Goal: Find contact information: Find contact information

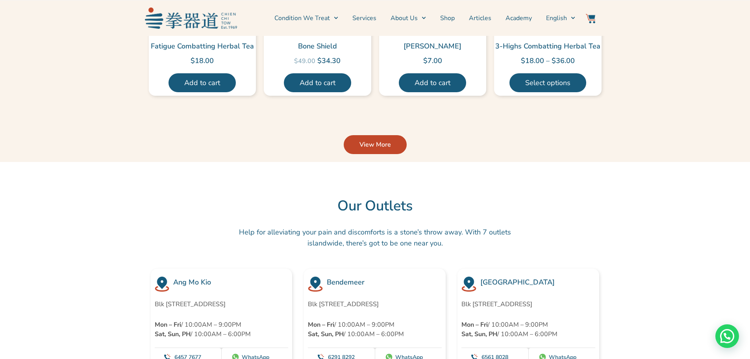
scroll to position [2086, 0]
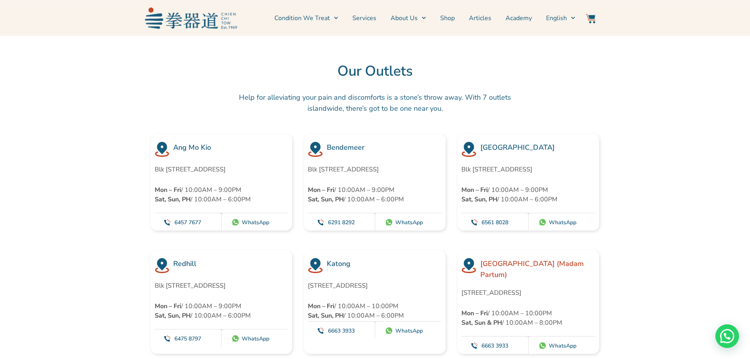
drag, startPoint x: 314, startPoint y: 157, endPoint x: 387, endPoint y: 157, distance: 73.2
click at [387, 165] on p "Blk 44 Bendemeer Road #01-1454-1462, Singapore 330044" at bounding box center [375, 169] width 134 height 9
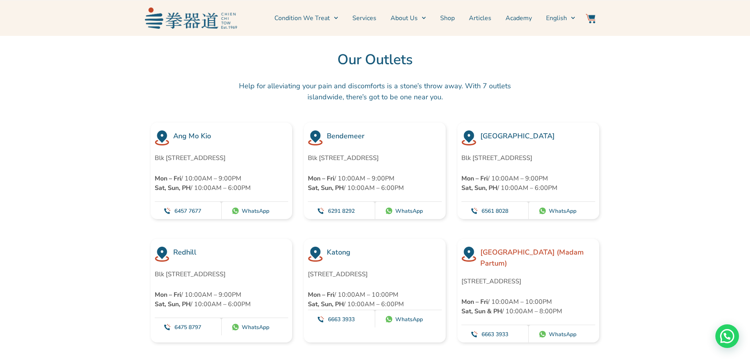
scroll to position [2151, 0]
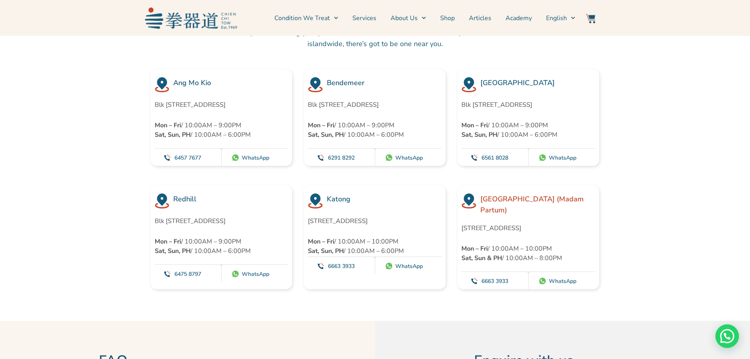
drag, startPoint x: 329, startPoint y: 228, endPoint x: 330, endPoint y: 215, distance: 13.0
click at [329, 224] on p "192 – 196 Tanjong Katong Road, Singapore 436995" at bounding box center [371, 220] width 127 height 9
drag, startPoint x: 362, startPoint y: 100, endPoint x: 316, endPoint y: 82, distance: 48.8
click at [316, 82] on div "Bendemeer Blk 44 Bendemeer Road #01-1454-1462, Singapore 330044 Mon – Fri / 10:…" at bounding box center [375, 117] width 142 height 96
click at [390, 100] on p "Blk 44 Bendemeer Road #01-1454-1462, Singapore 330044" at bounding box center [375, 104] width 134 height 9
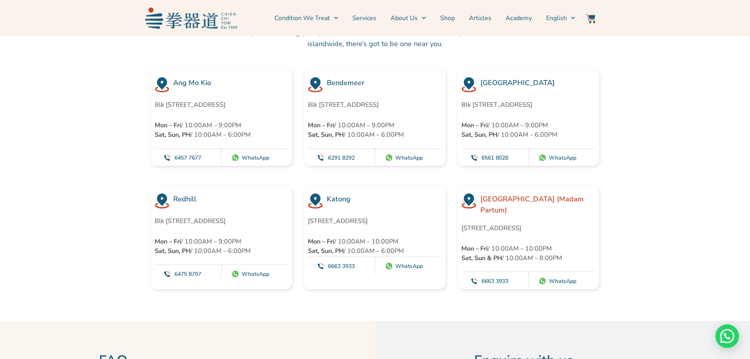
click at [410, 132] on p "Mon – Fri / 10:00AM – 9:00PM Sat, Sun, PH / 10:00AM – 6:00PM" at bounding box center [375, 129] width 134 height 19
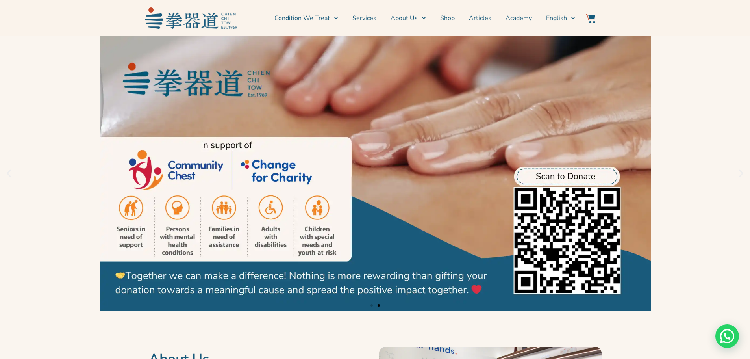
scroll to position [0, 0]
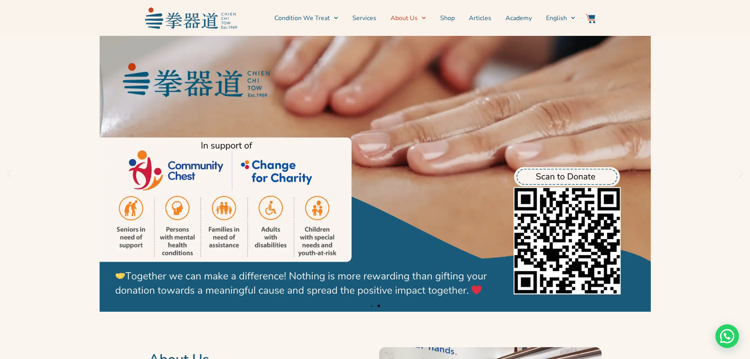
click at [424, 18] on icon "Menu" at bounding box center [424, 18] width 4 height 4
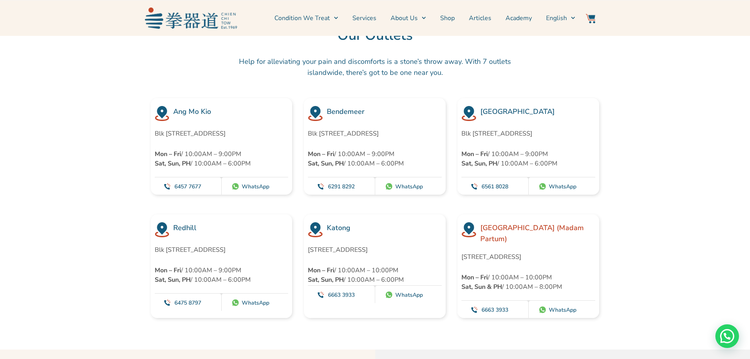
scroll to position [2122, 0]
